Goal: Find specific page/section: Find specific page/section

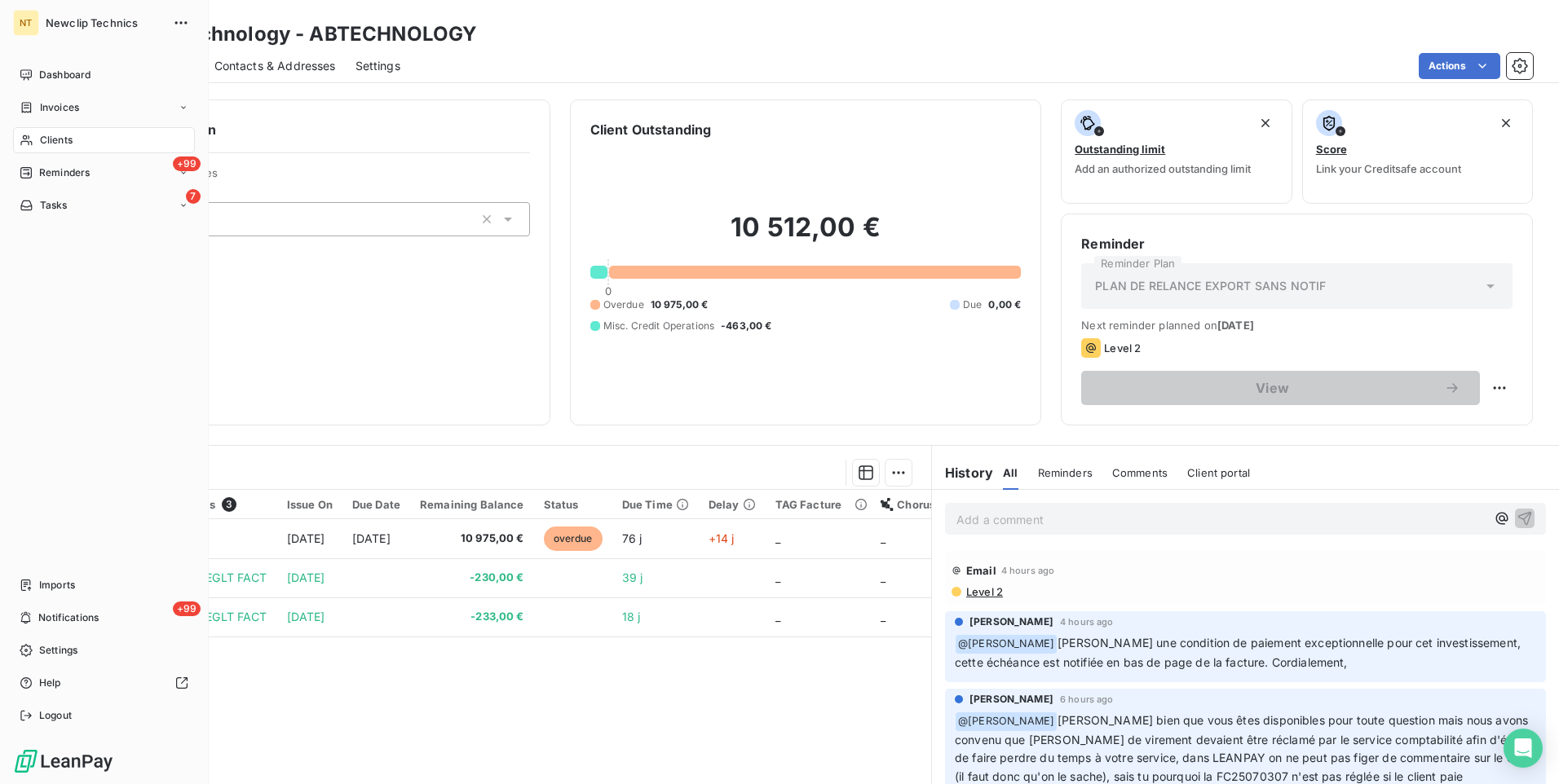
drag, startPoint x: 56, startPoint y: 140, endPoint x: 697, endPoint y: 147, distance: 641.0
click at [56, 139] on span "Clients" at bounding box center [56, 140] width 32 height 15
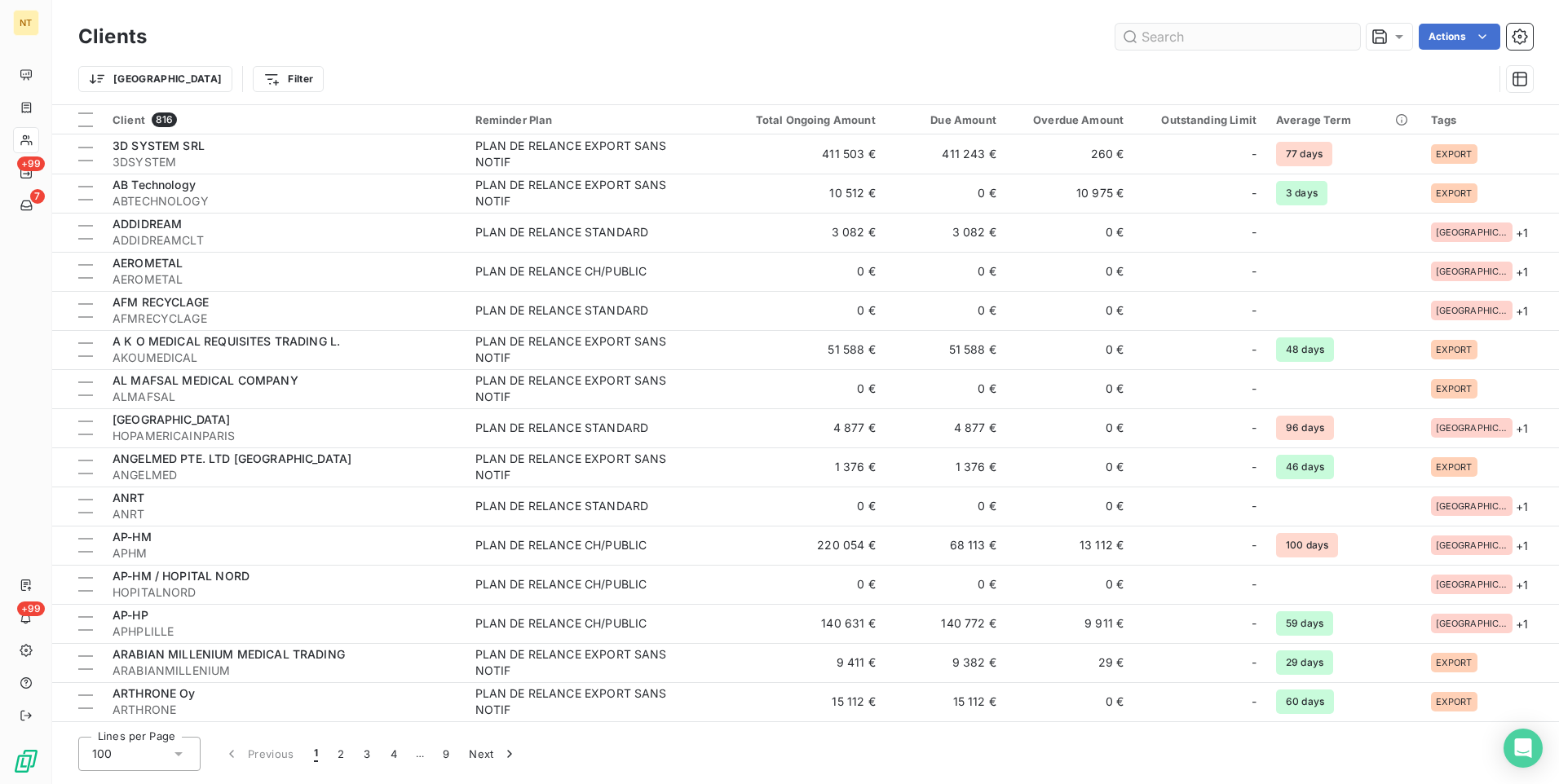
click at [1171, 31] on input "text" at bounding box center [1238, 36] width 244 height 26
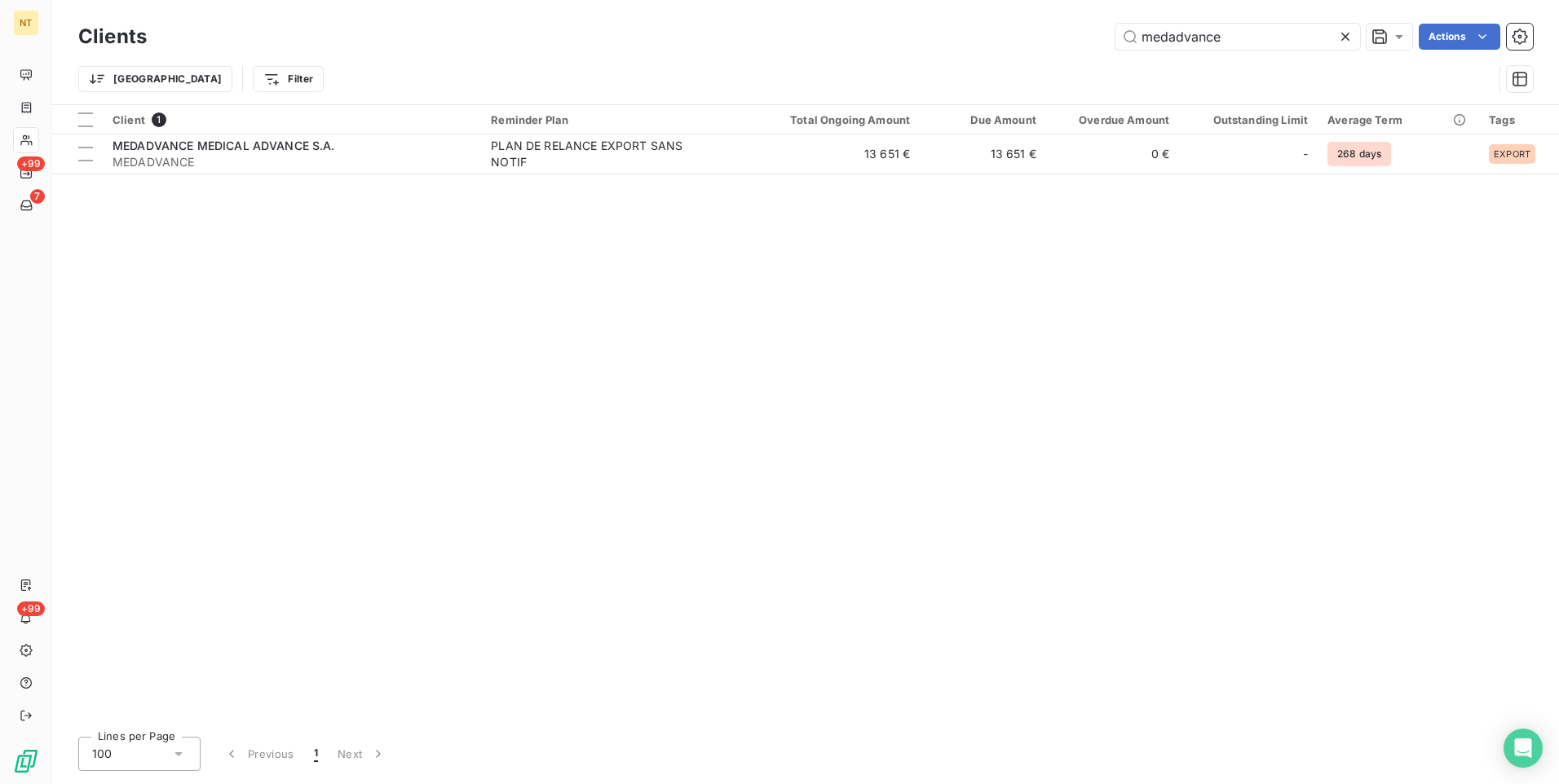
type input "medadvance"
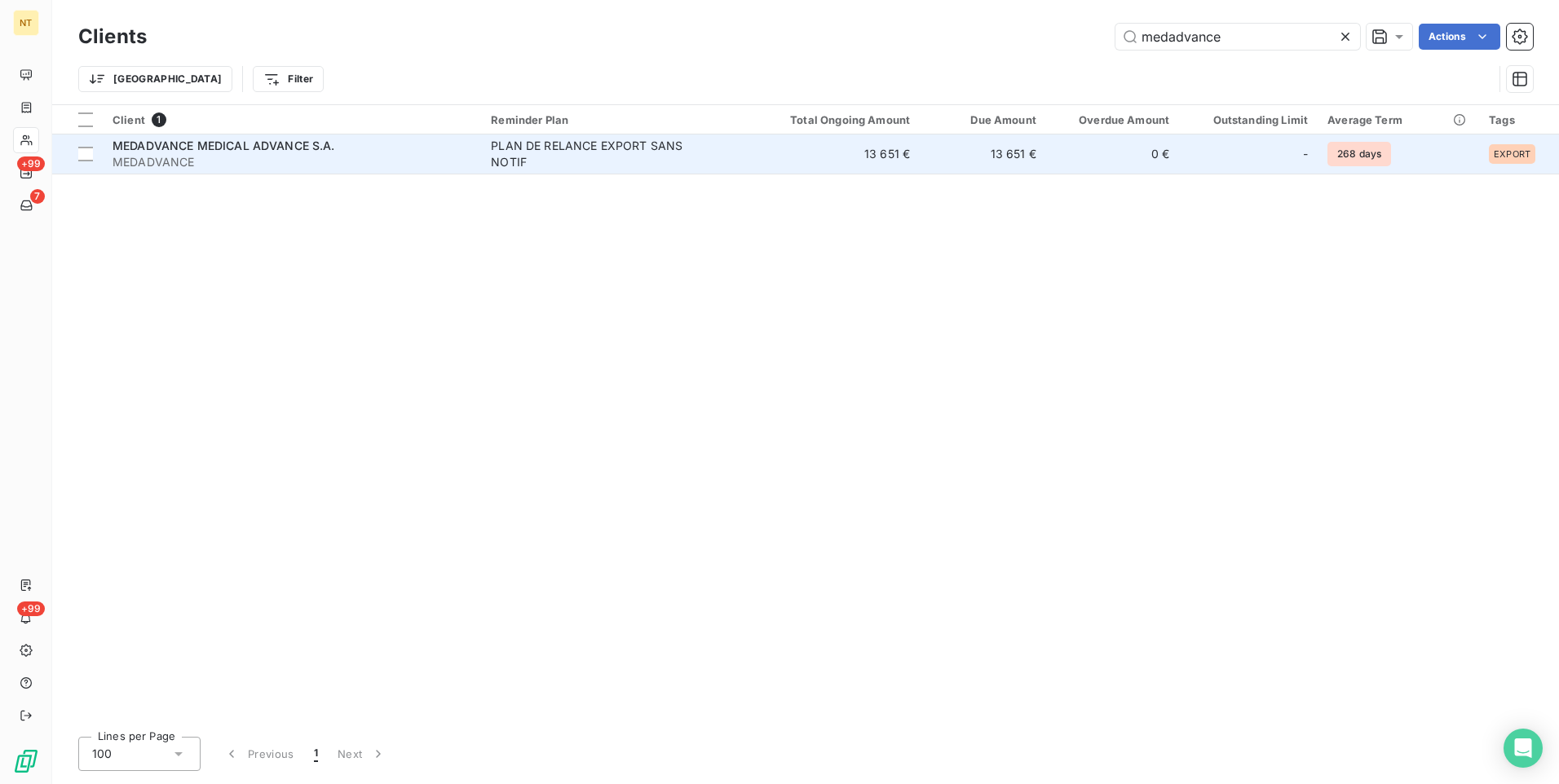
click at [146, 156] on span "MEDADVANCE" at bounding box center [292, 162] width 359 height 17
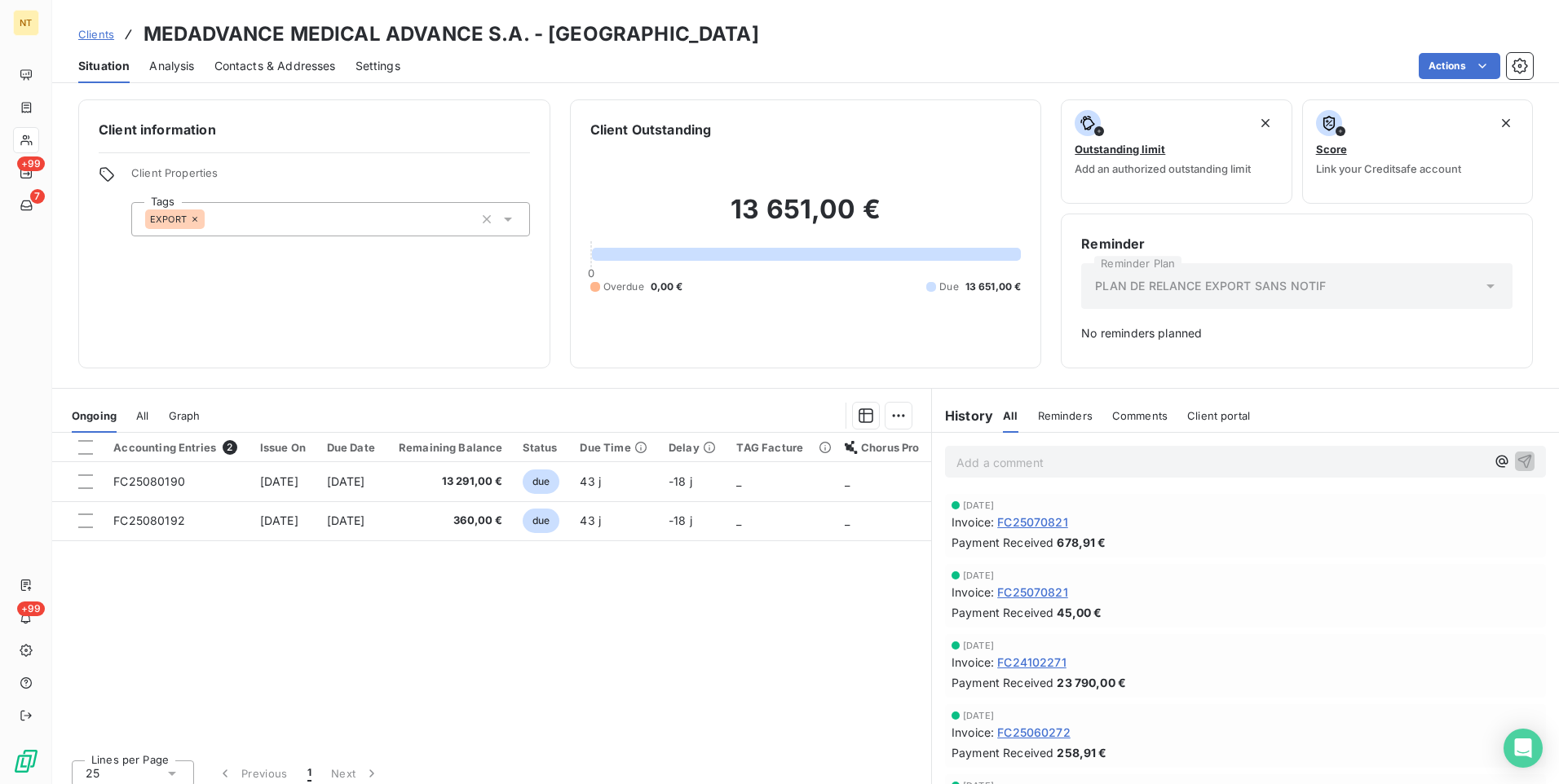
click at [535, 649] on div "Accounting Entries 2 Issue On Due Date Remaining Balance Status Due Time Delay …" at bounding box center [491, 589] width 879 height 314
click at [566, 614] on div "Accounting Entries 2 Issue On Due Date Remaining Balance Status Due Time Delay …" at bounding box center [491, 589] width 879 height 314
click at [343, 630] on div "Accounting Entries 2 Issue On Due Date Remaining Balance Status Due Time Delay …" at bounding box center [491, 589] width 879 height 314
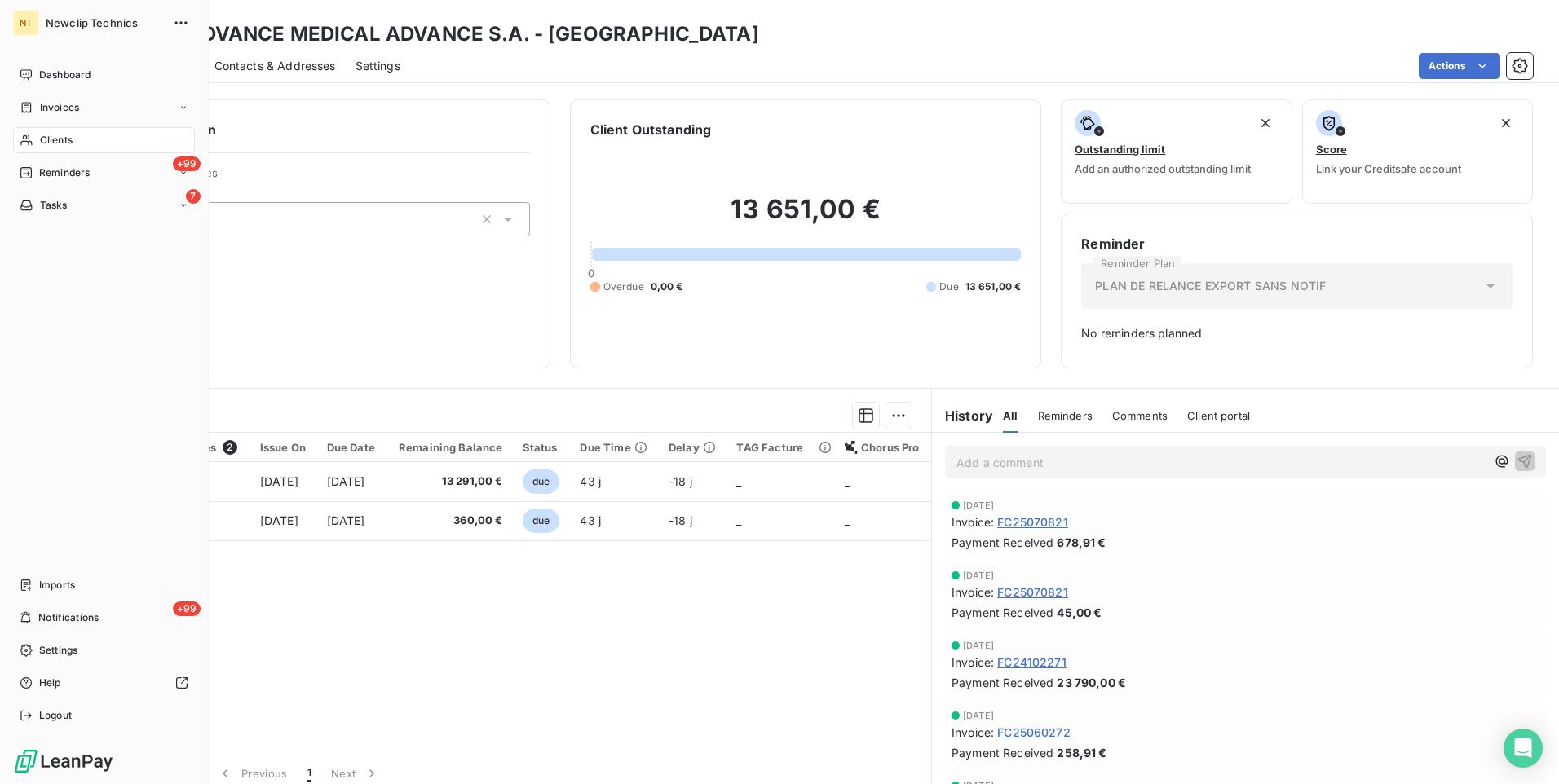
click at [66, 137] on span "Clients" at bounding box center [56, 140] width 32 height 15
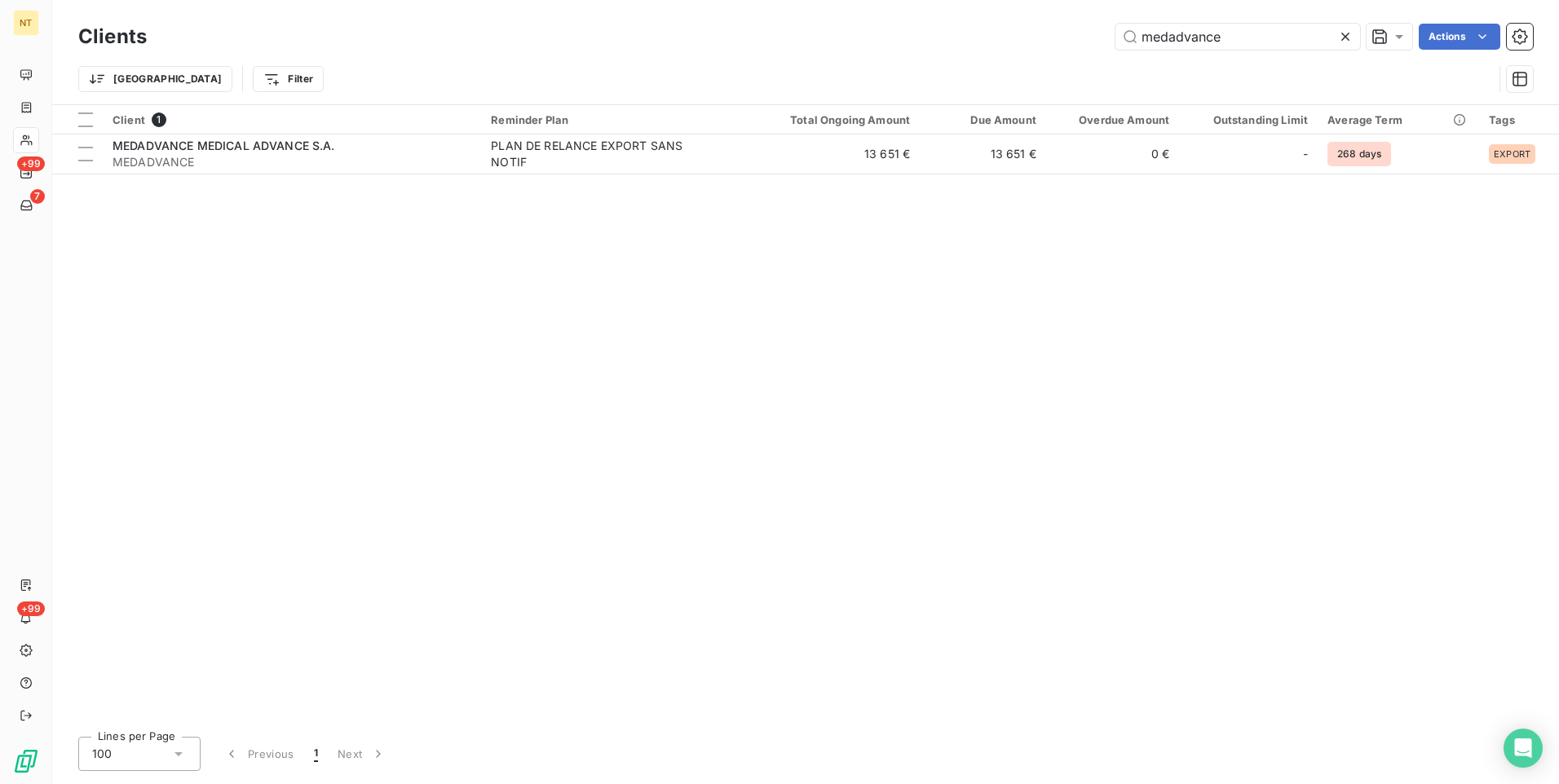
drag, startPoint x: 1286, startPoint y: 27, endPoint x: 941, endPoint y: 15, distance: 345.2
click at [944, 15] on div "Clients medadvance Actions Trier Filter" at bounding box center [805, 52] width 1507 height 104
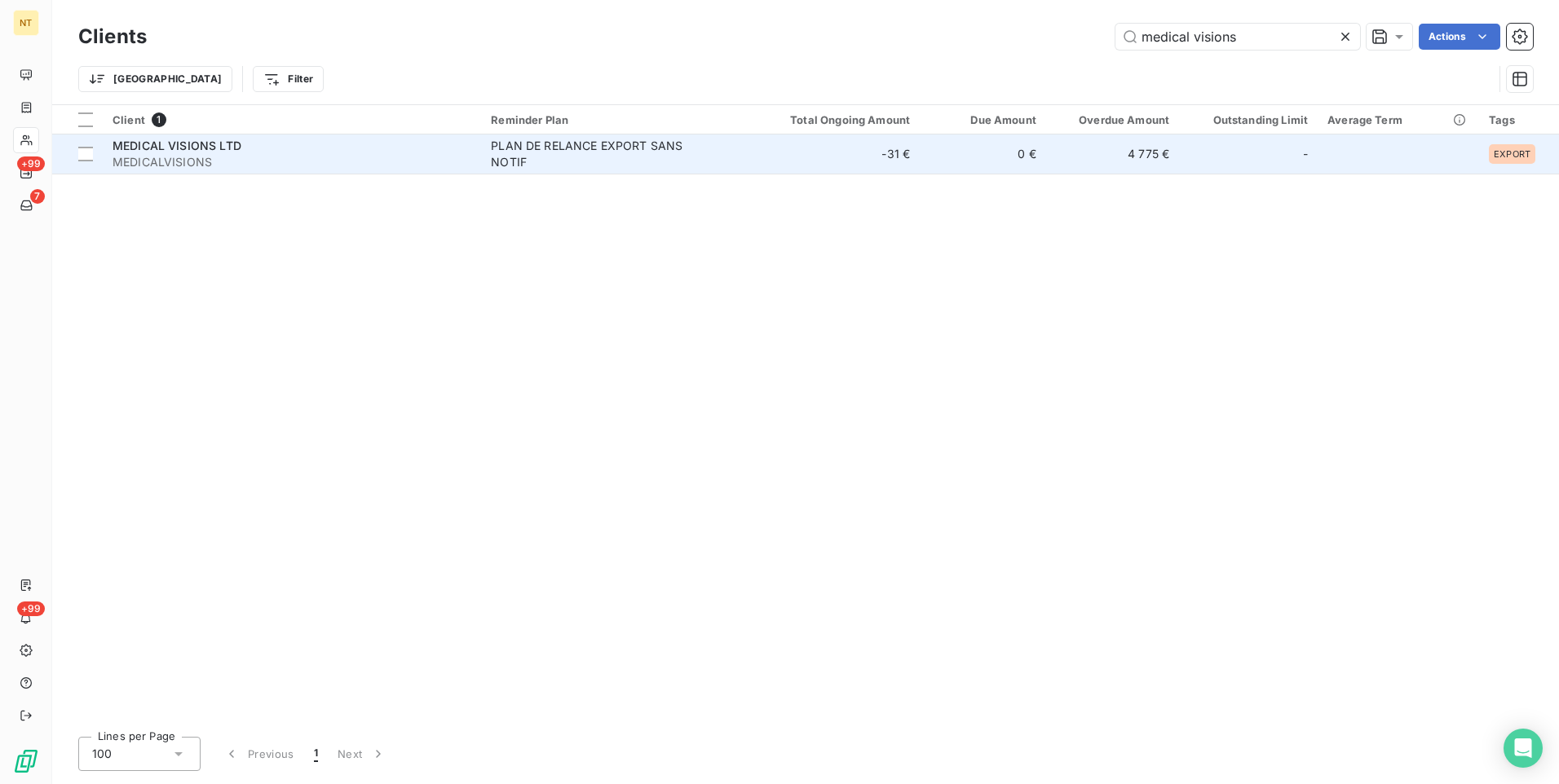
type input "medical visions"
click at [287, 154] on div "MEDICAL VISIONS LTD MEDICALVISIONS" at bounding box center [292, 153] width 359 height 32
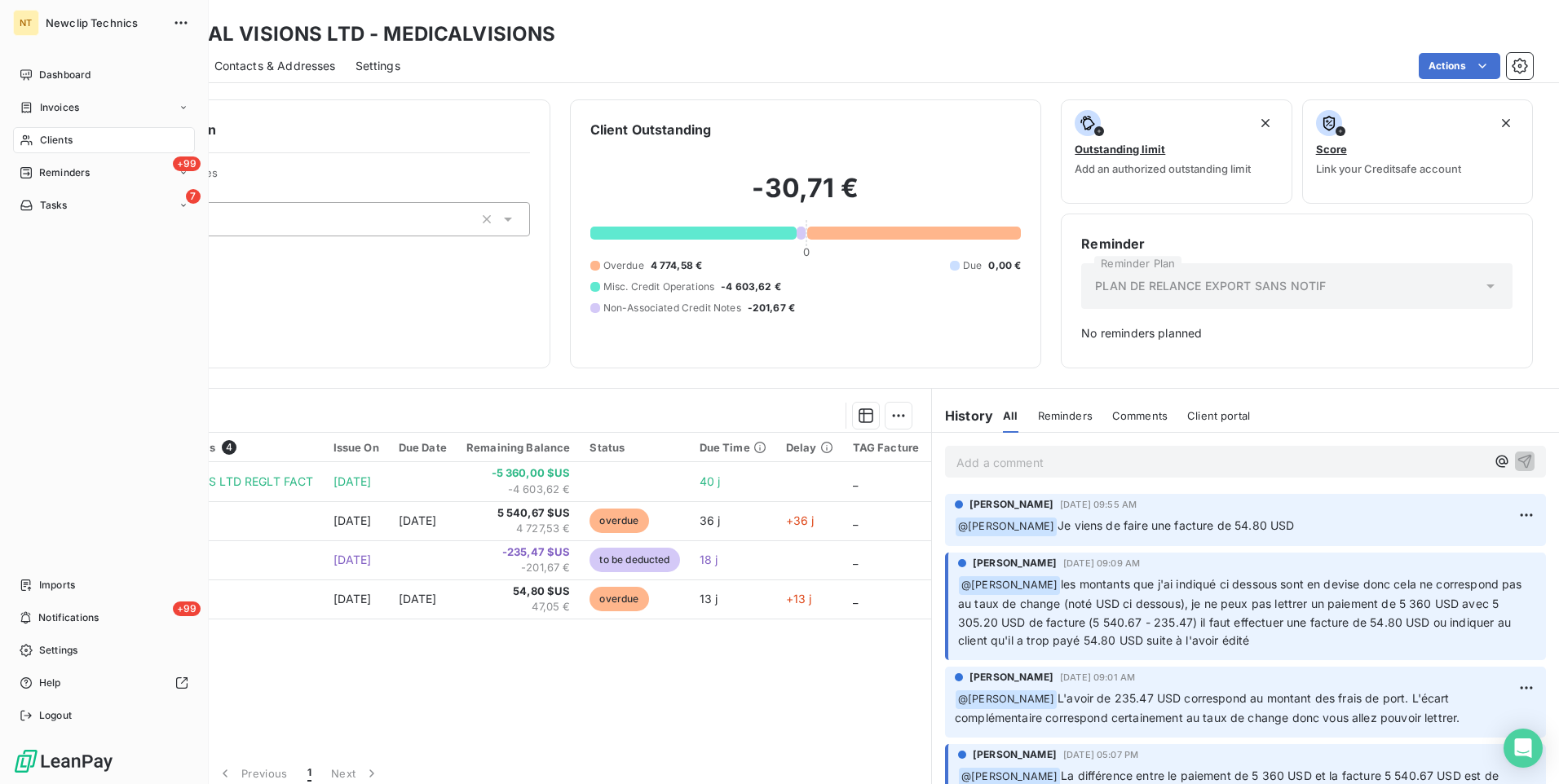
click at [61, 132] on span "Clients" at bounding box center [56, 140] width 32 height 15
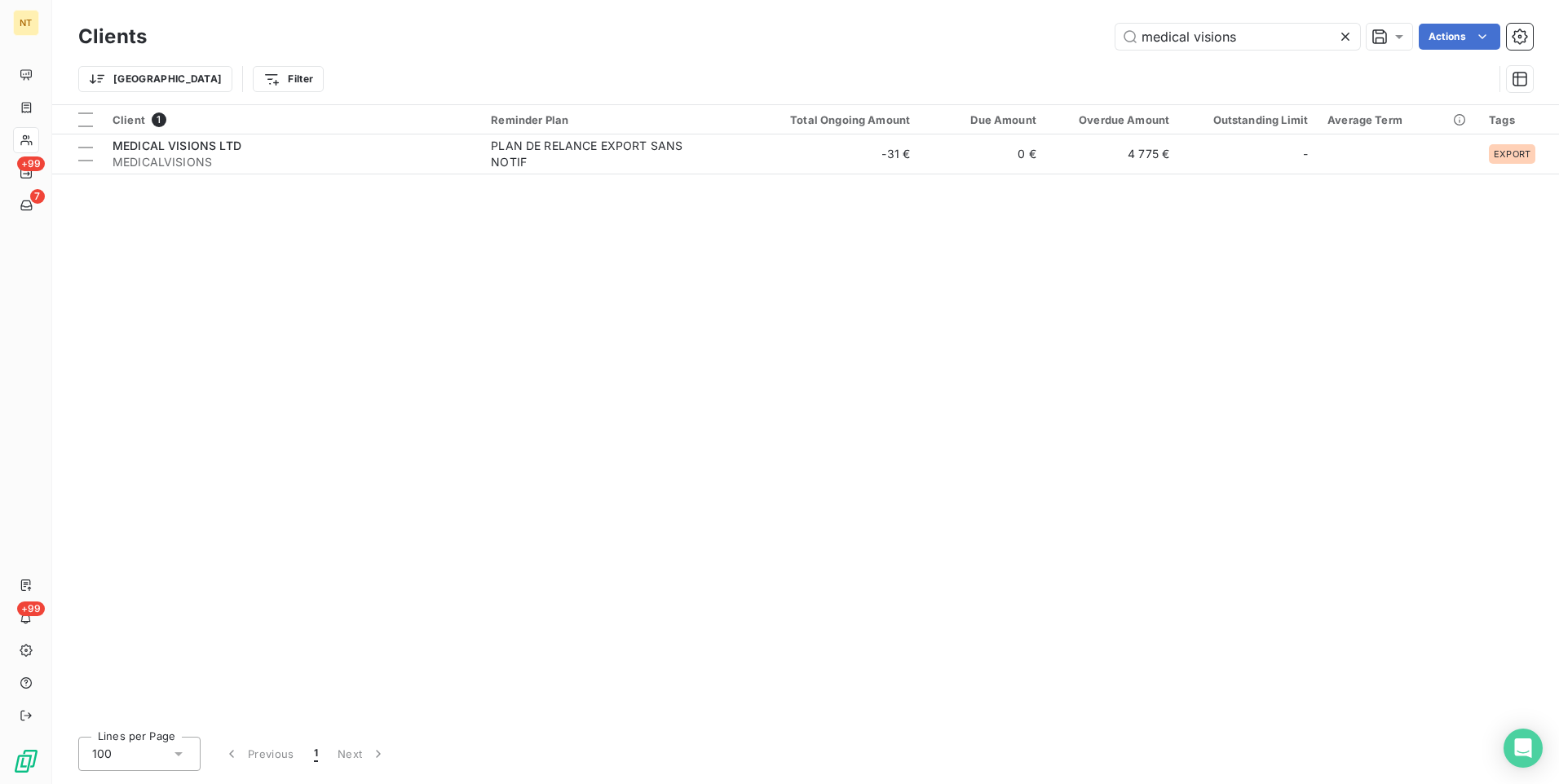
drag, startPoint x: 1266, startPoint y: 34, endPoint x: 1030, endPoint y: 12, distance: 237.0
click at [1030, 12] on div "Clients medical visions Actions Trier Filter" at bounding box center [805, 52] width 1507 height 104
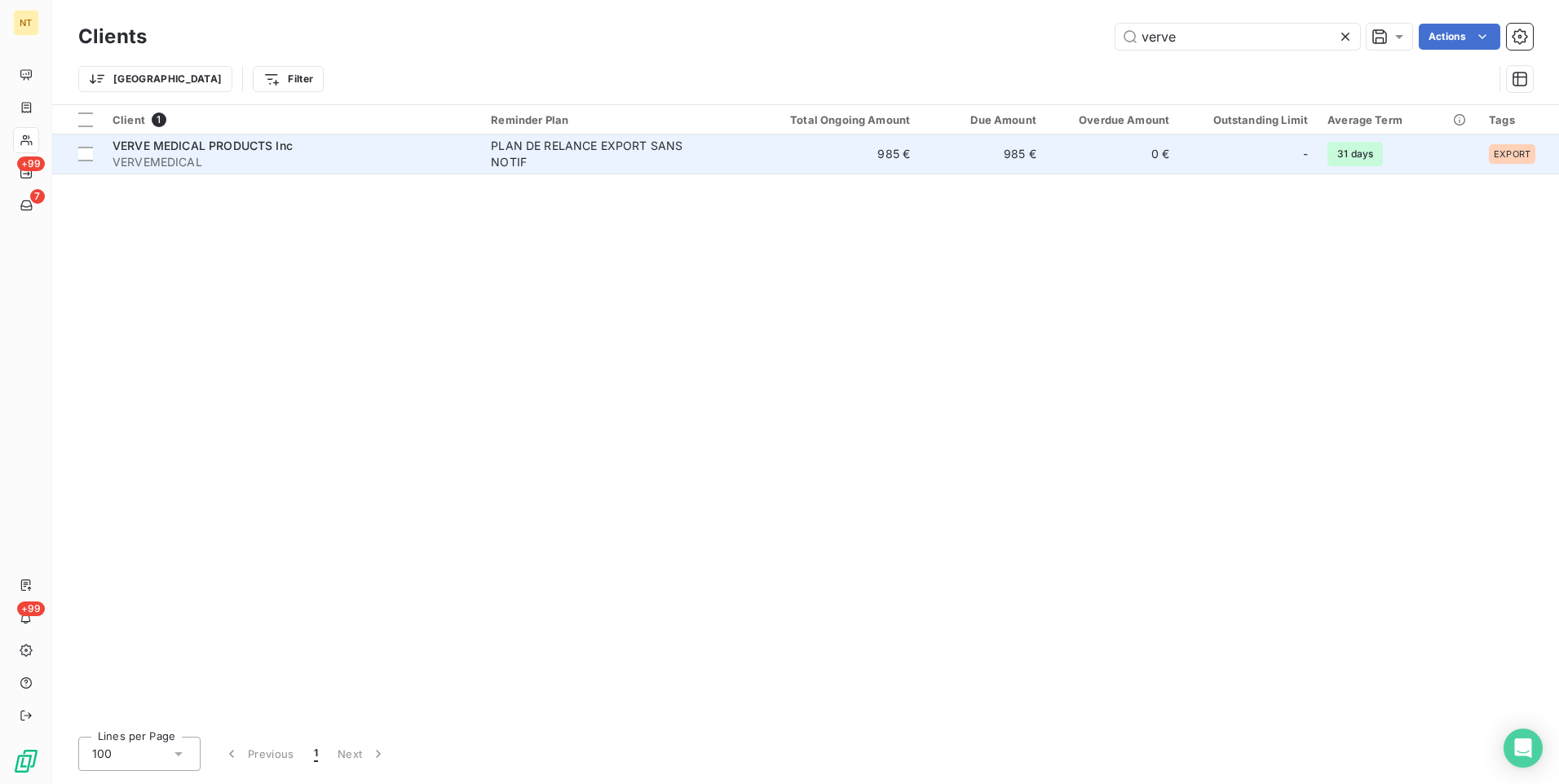
type input "verve"
click at [252, 154] on span "VERVEMEDICAL" at bounding box center [292, 162] width 359 height 17
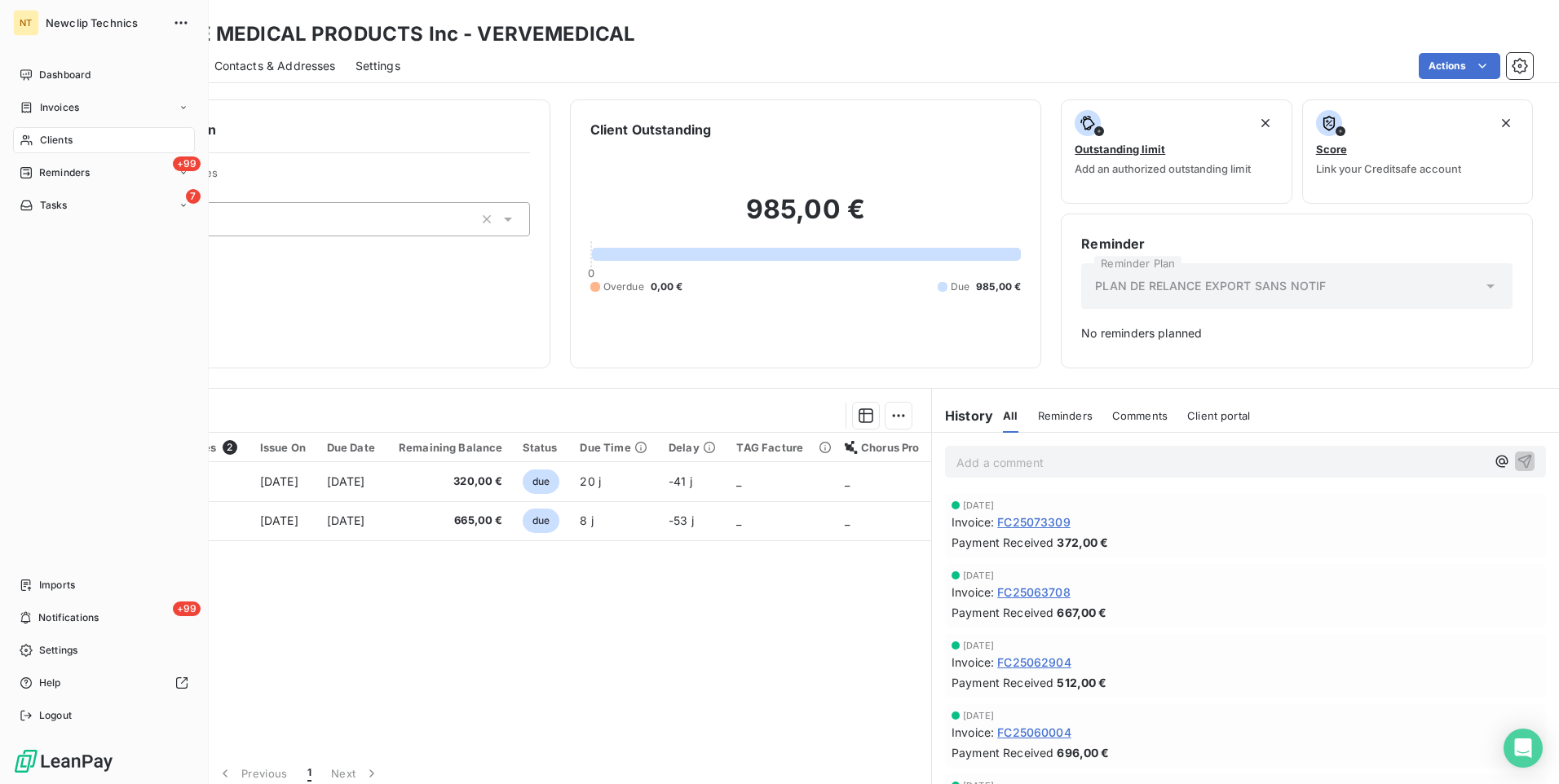
click at [46, 137] on span "Clients" at bounding box center [56, 140] width 32 height 15
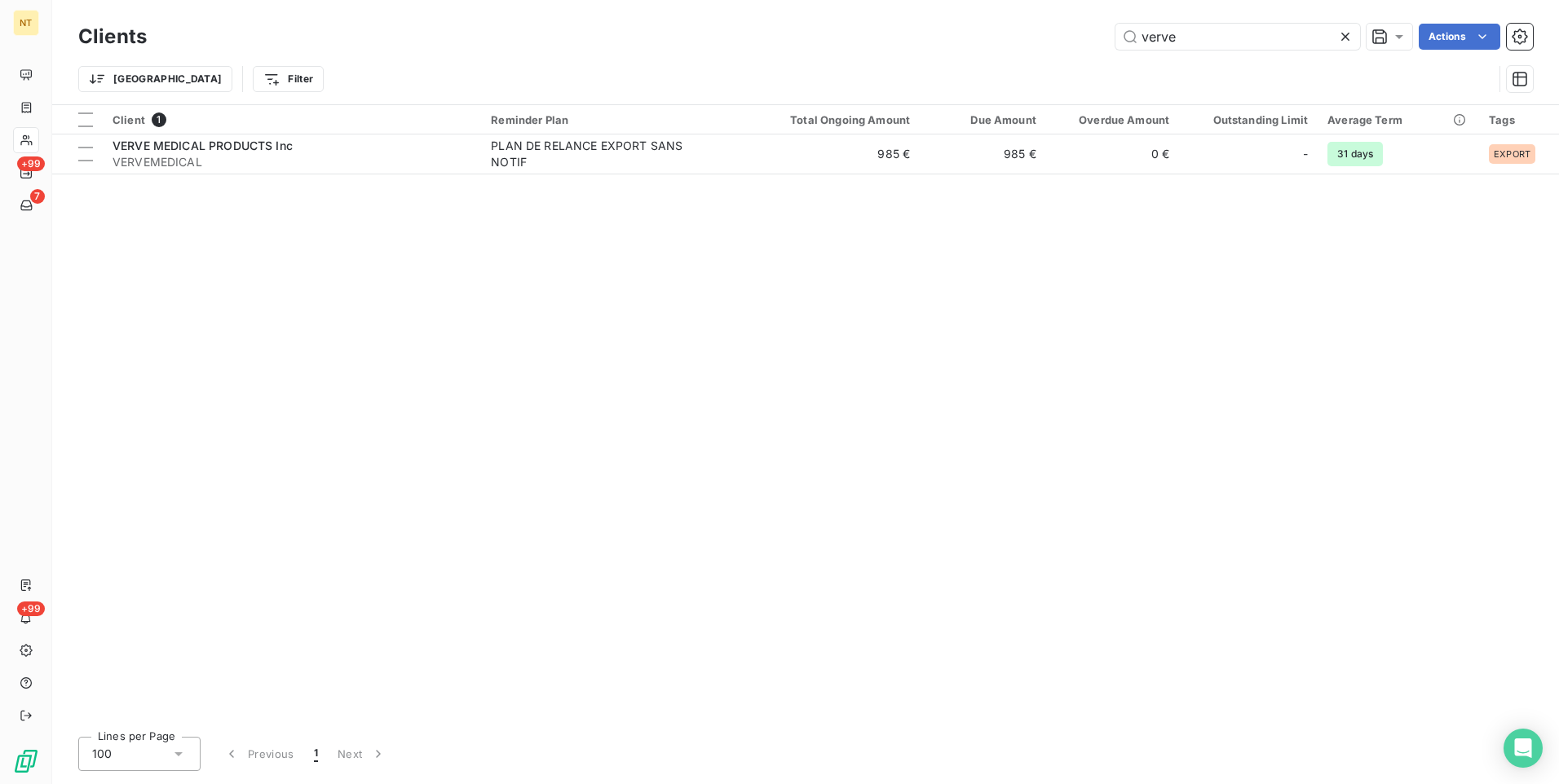
drag, startPoint x: 1234, startPoint y: 39, endPoint x: 1055, endPoint y: 34, distance: 179.1
click at [1055, 34] on div "verve Actions" at bounding box center [850, 36] width 1367 height 26
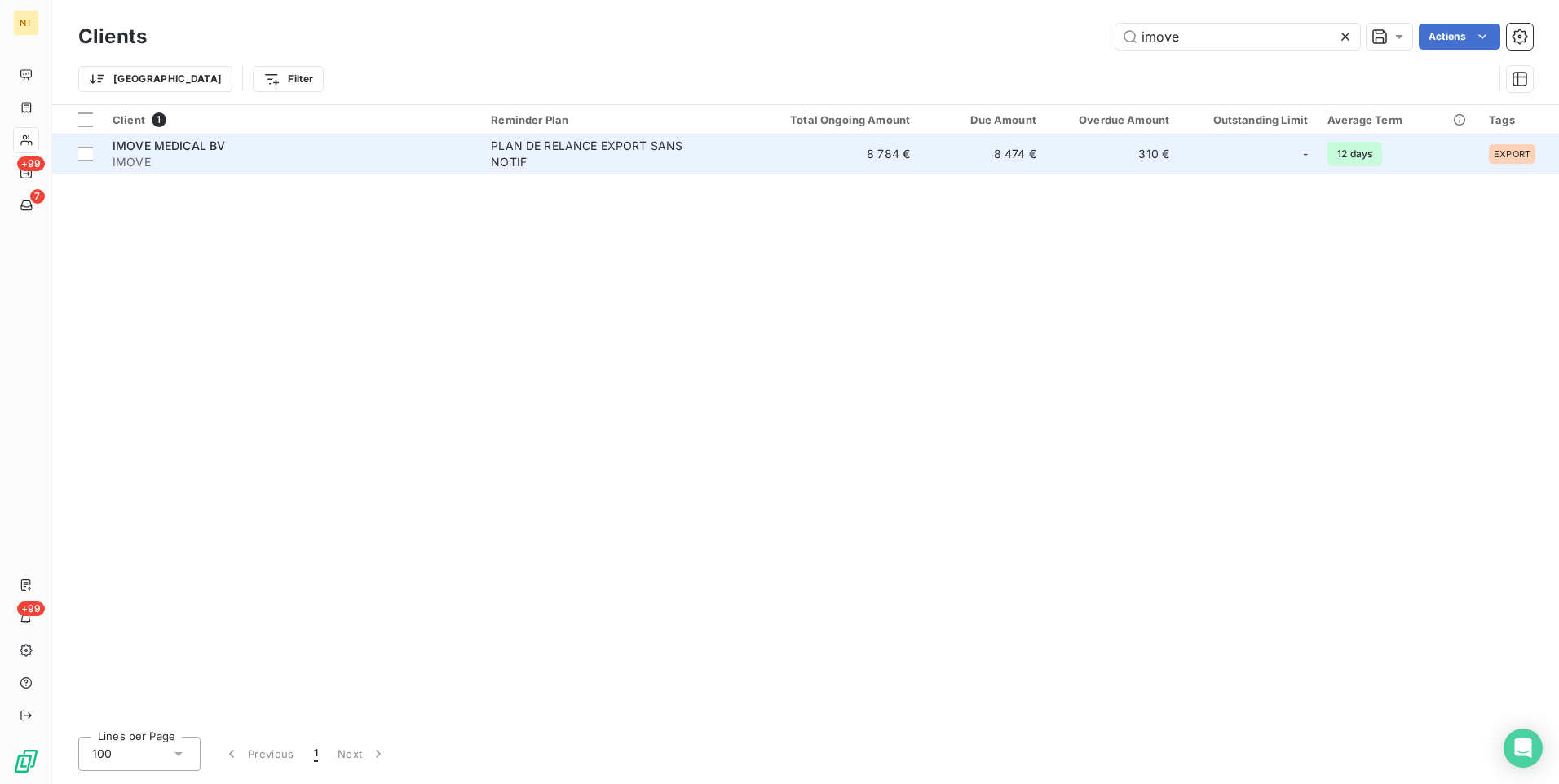
type input "imove"
click at [295, 152] on div "IMOVE MEDICAL BV" at bounding box center [292, 146] width 359 height 17
